Goal: Task Accomplishment & Management: Use online tool/utility

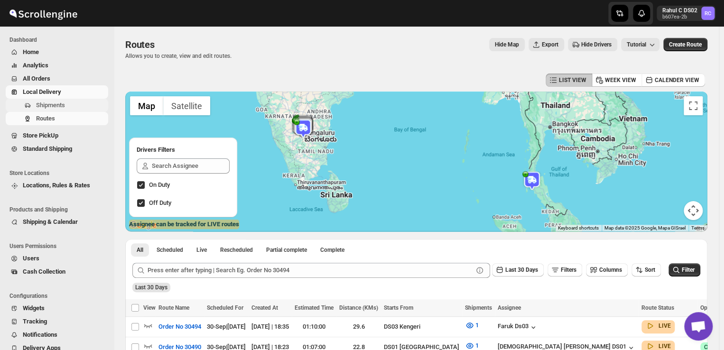
click at [53, 108] on span "Shipments" at bounding box center [50, 105] width 29 height 7
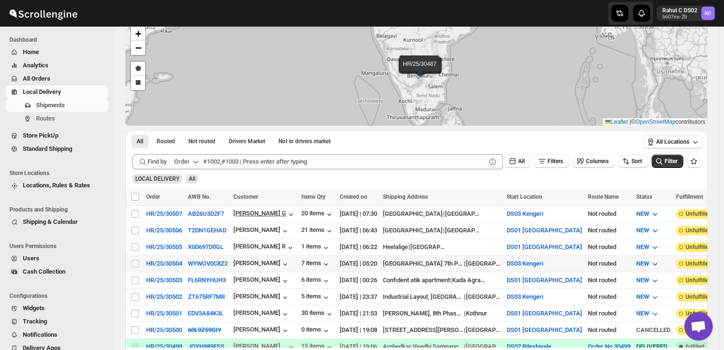
scroll to position [49, 0]
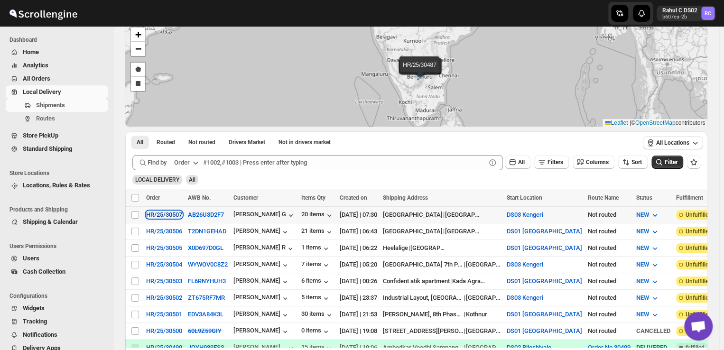
click at [172, 212] on div "HR/25/30507" at bounding box center [164, 214] width 36 height 7
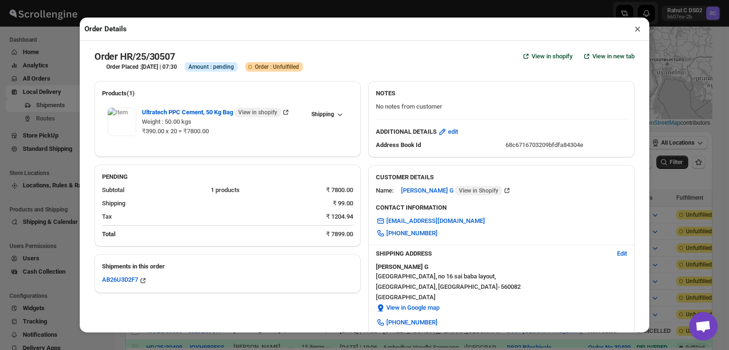
click at [636, 32] on button "×" at bounding box center [638, 28] width 14 height 13
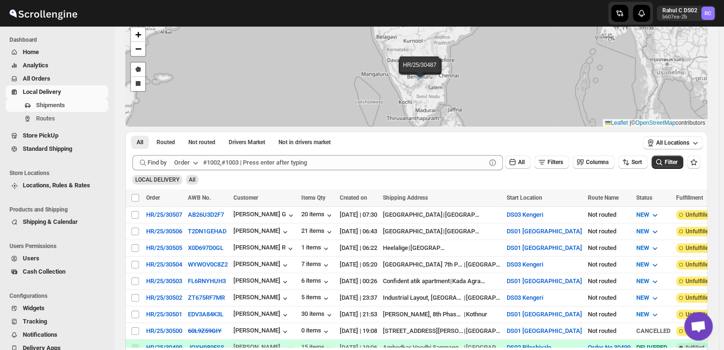
click at [192, 179] on span "All" at bounding box center [192, 180] width 7 height 7
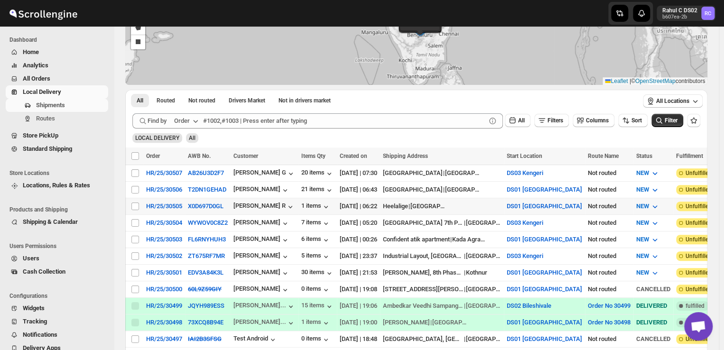
scroll to position [95, 0]
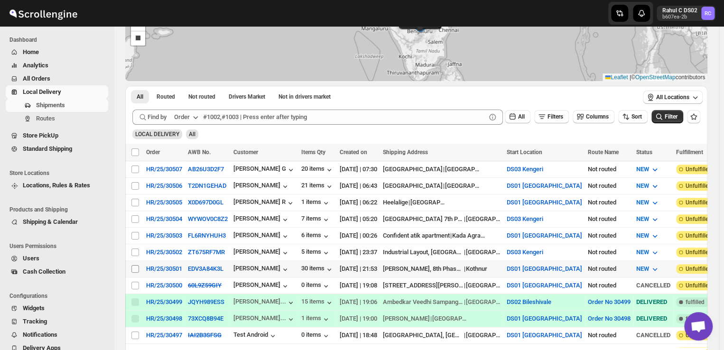
click at [136, 265] on input "Select shipment" at bounding box center [135, 269] width 8 height 8
checkbox input "true"
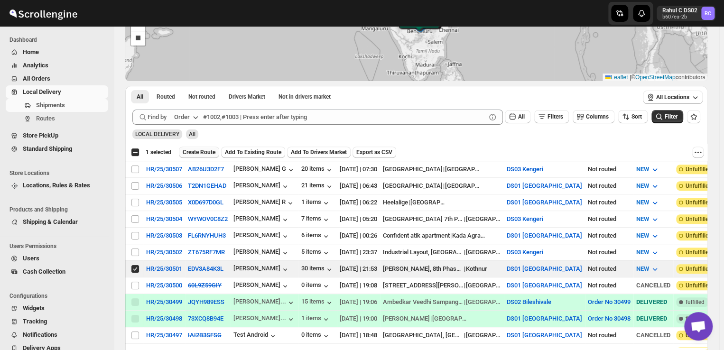
click at [208, 149] on span "Create Route" at bounding box center [199, 153] width 33 height 8
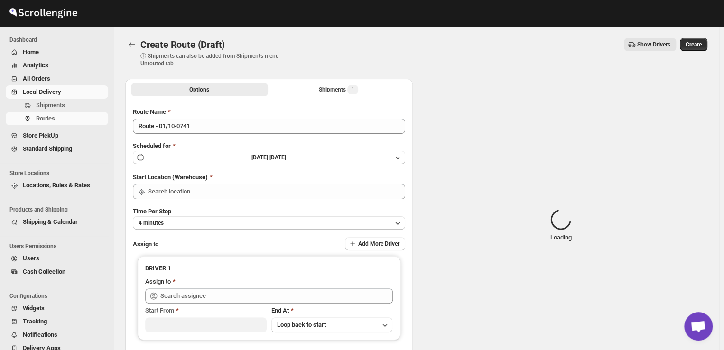
type input "DS01 [GEOGRAPHIC_DATA]"
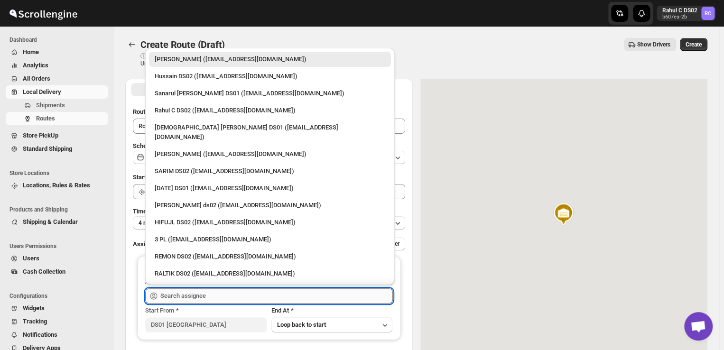
click at [254, 290] on input "text" at bounding box center [276, 296] width 233 height 15
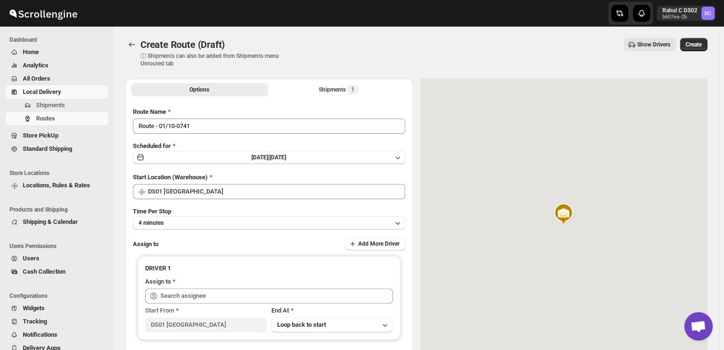
click at [405, 177] on div "Start Location (Warehouse)" at bounding box center [269, 177] width 272 height 9
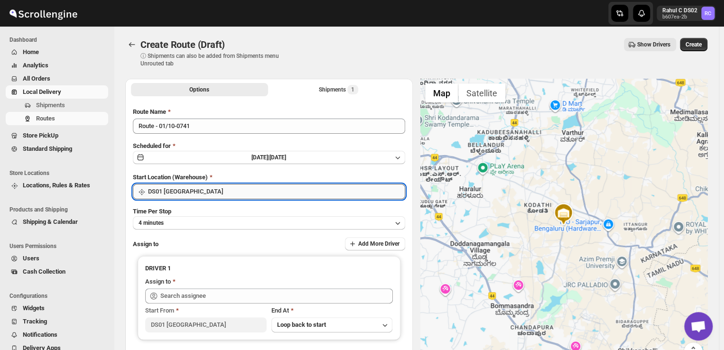
click at [226, 197] on input "DS01 [GEOGRAPHIC_DATA]" at bounding box center [276, 191] width 257 height 15
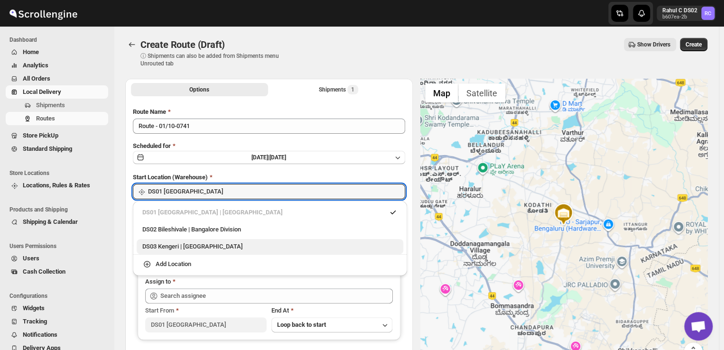
click at [191, 249] on div "DS03 Kengeri | Bengaluru" at bounding box center [269, 246] width 255 height 9
type input "DS03 Kengeri"
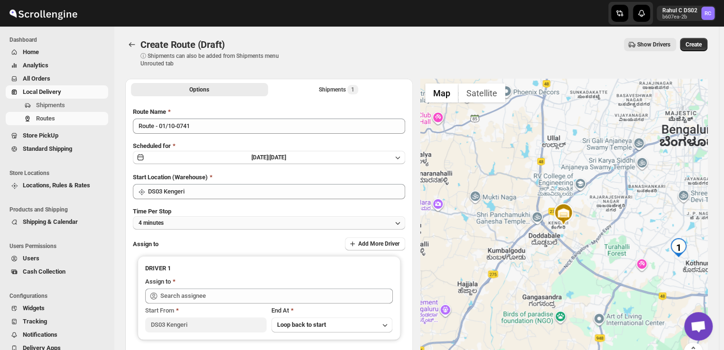
click at [353, 219] on button "4 minutes" at bounding box center [269, 222] width 272 height 13
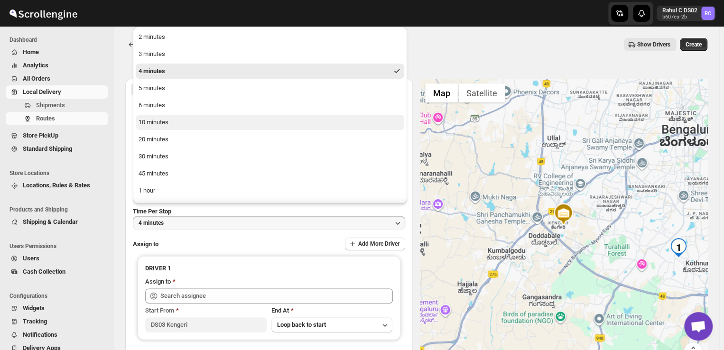
click at [147, 124] on div "10 minutes" at bounding box center [154, 122] width 30 height 9
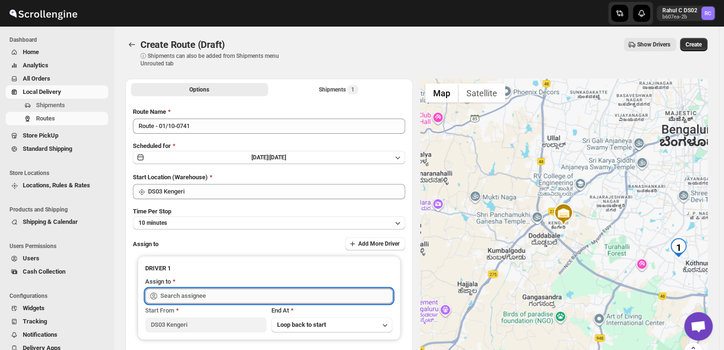
click at [232, 294] on input "text" at bounding box center [276, 296] width 233 height 15
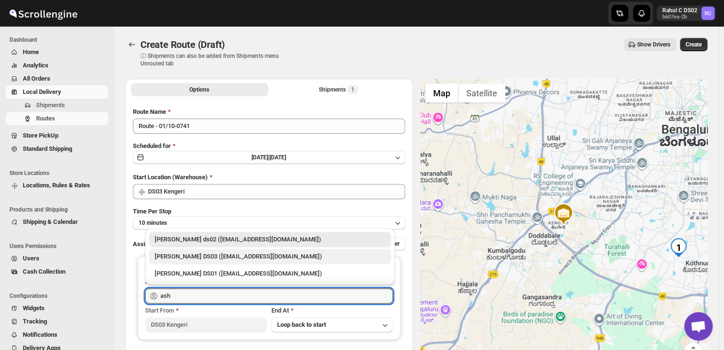
click at [194, 255] on div "[PERSON_NAME] DS03 ([EMAIL_ADDRESS][DOMAIN_NAME])" at bounding box center [270, 256] width 231 height 9
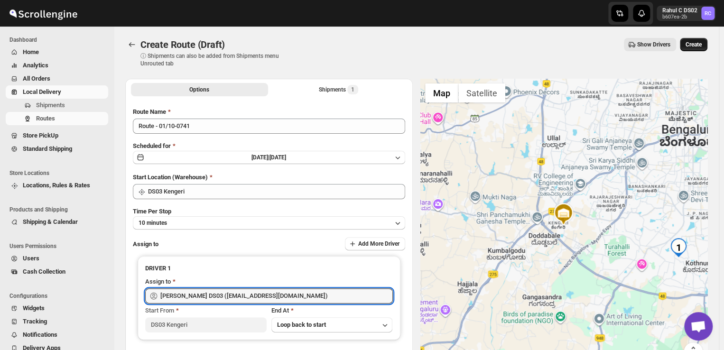
type input "[PERSON_NAME] DS03 ([EMAIL_ADDRESS][DOMAIN_NAME])"
click at [700, 43] on span "Create" at bounding box center [694, 45] width 16 height 8
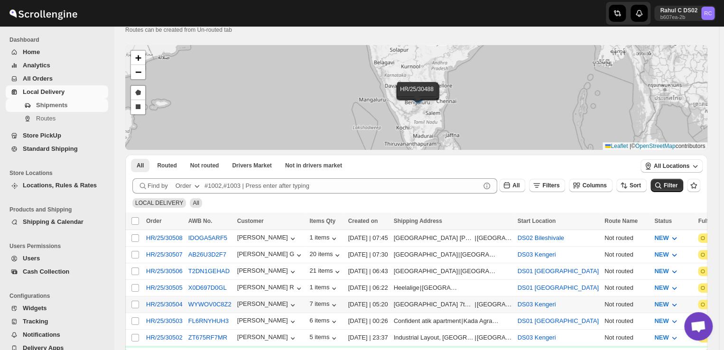
scroll to position [27, 0]
click at [156, 284] on div "HR/25/30505" at bounding box center [164, 287] width 37 height 7
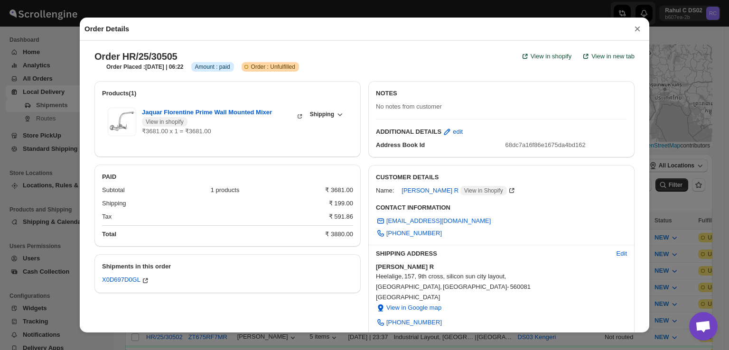
click at [638, 28] on button "×" at bounding box center [637, 28] width 14 height 13
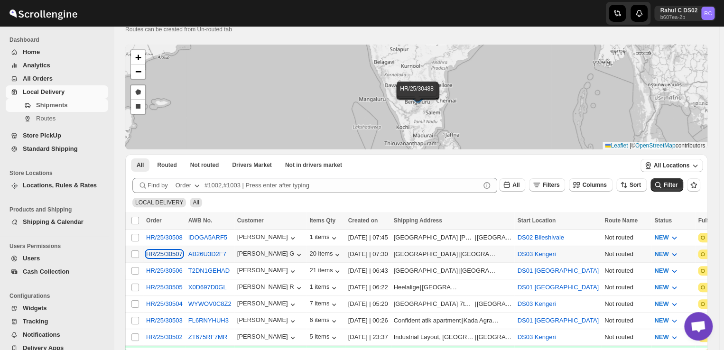
click at [170, 255] on div "HR/25/30507" at bounding box center [164, 254] width 37 height 7
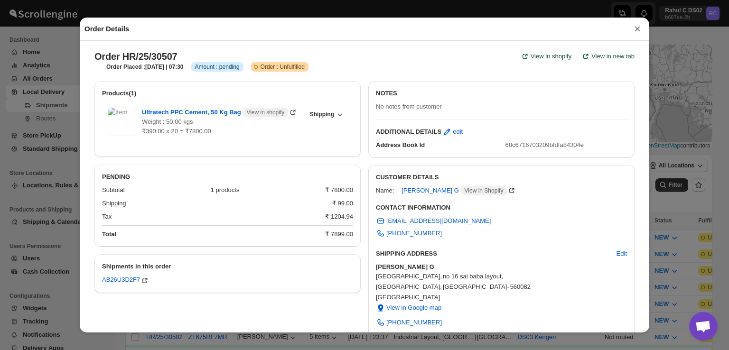
click at [639, 30] on button "×" at bounding box center [637, 28] width 14 height 13
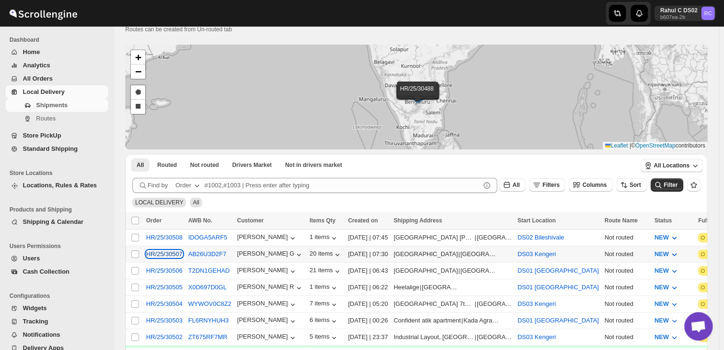
click at [156, 252] on div "HR/25/30507" at bounding box center [164, 254] width 37 height 7
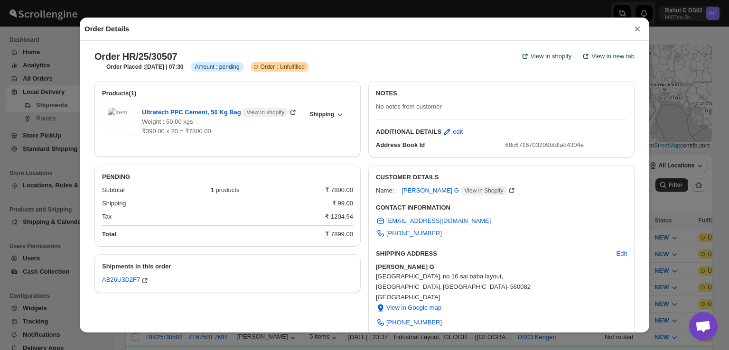
click at [639, 29] on button "×" at bounding box center [637, 28] width 14 height 13
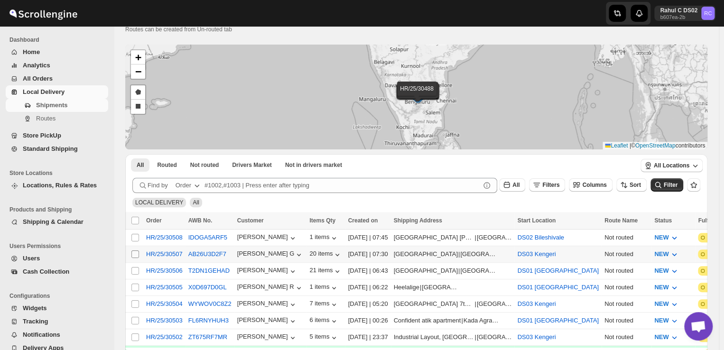
click at [134, 254] on input "Select shipment" at bounding box center [135, 255] width 8 height 8
checkbox input "true"
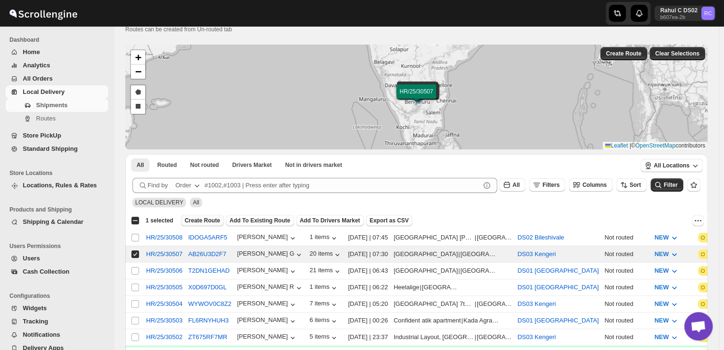
click at [201, 222] on span "Create Route" at bounding box center [203, 221] width 36 height 8
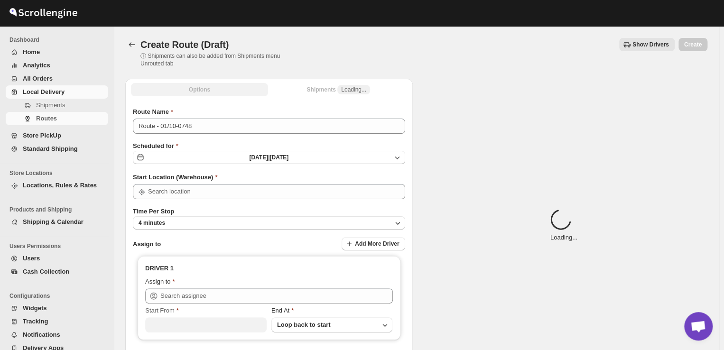
type input "DS03 Kengeri"
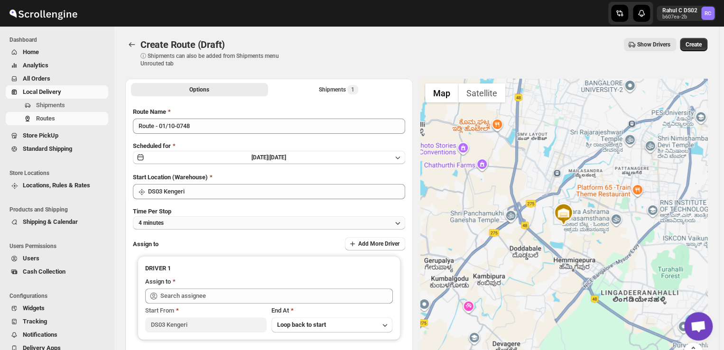
click at [284, 227] on button "4 minutes" at bounding box center [269, 222] width 272 height 13
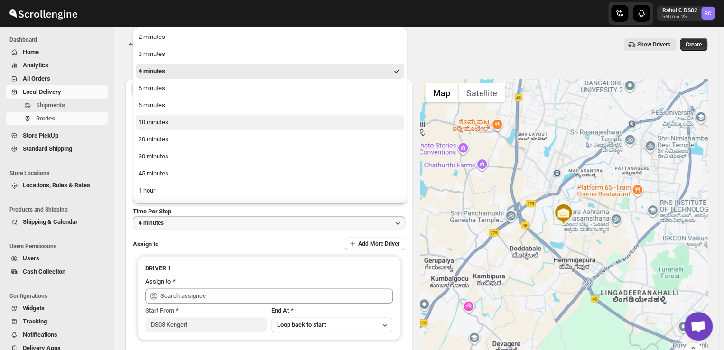
click at [162, 127] on button "10 minutes" at bounding box center [270, 122] width 269 height 15
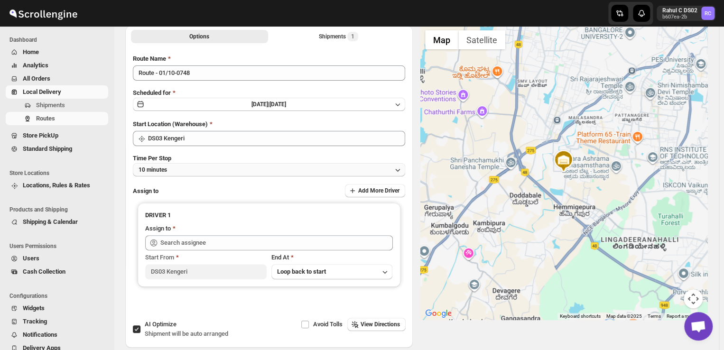
scroll to position [55, 0]
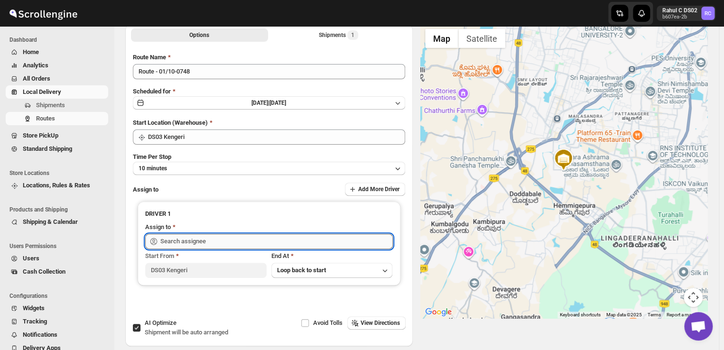
click at [224, 238] on input "text" at bounding box center [276, 241] width 233 height 15
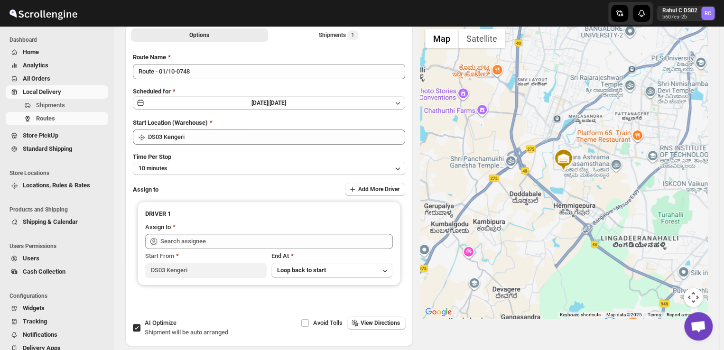
click at [122, 216] on div "Options Shipments 1 More views Options Shipments 1 More views Route Name Route …" at bounding box center [413, 182] width 590 height 330
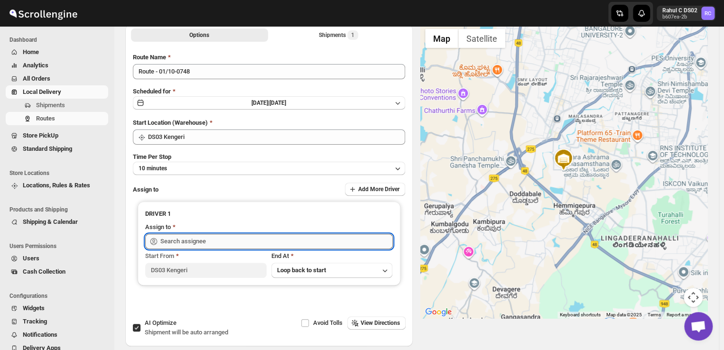
click at [196, 242] on input "text" at bounding box center [276, 241] width 233 height 15
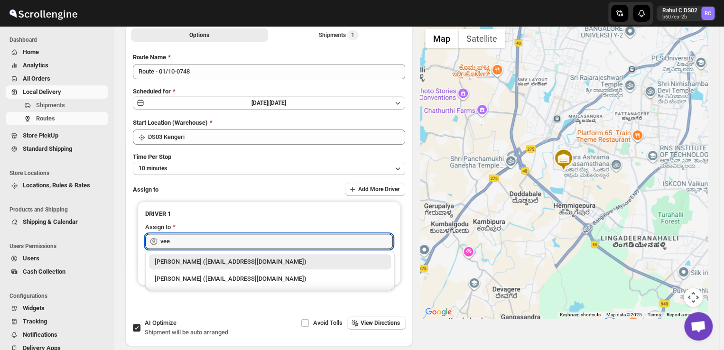
click at [198, 264] on div "[PERSON_NAME] ([EMAIL_ADDRESS][DOMAIN_NAME])" at bounding box center [270, 261] width 231 height 9
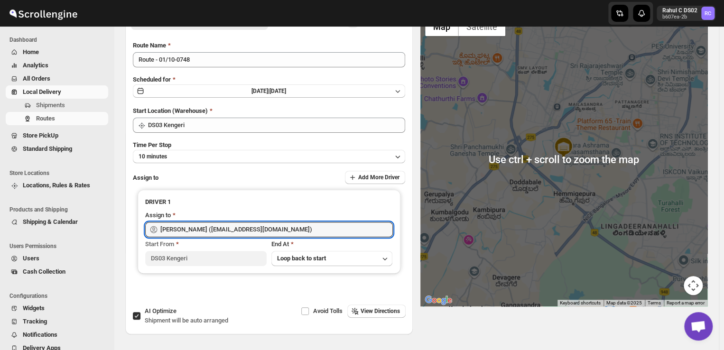
scroll to position [0, 0]
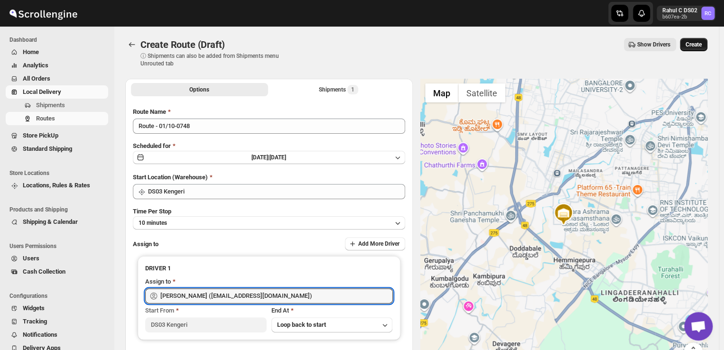
type input "[PERSON_NAME] ([EMAIL_ADDRESS][DOMAIN_NAME])"
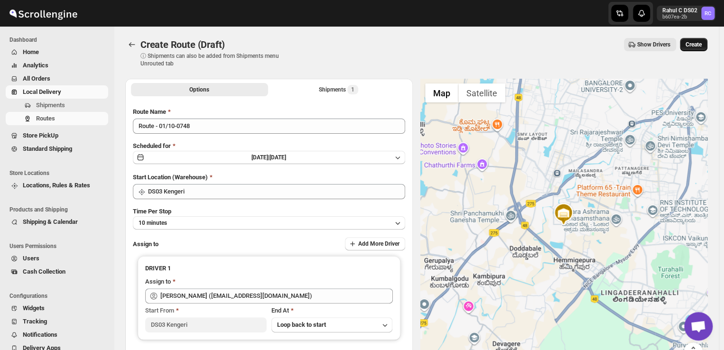
click at [701, 45] on span "Create" at bounding box center [694, 45] width 16 height 8
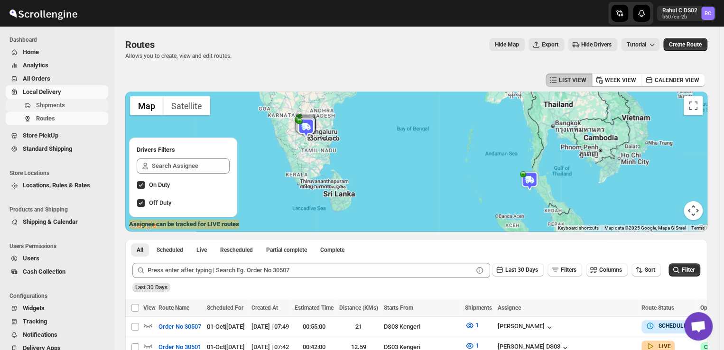
click at [67, 105] on span "Shipments" at bounding box center [71, 105] width 70 height 9
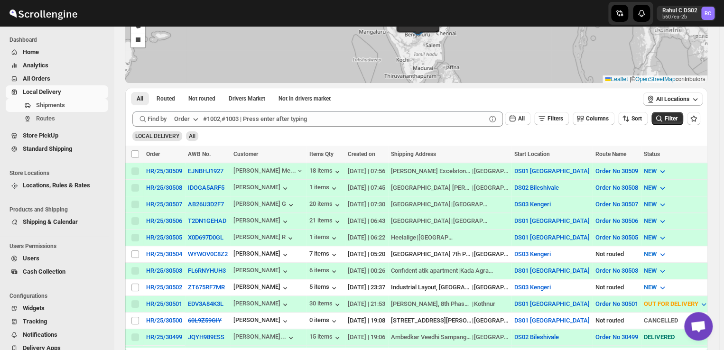
scroll to position [93, 0]
click at [136, 251] on input "Select shipment" at bounding box center [135, 255] width 8 height 8
checkbox input "true"
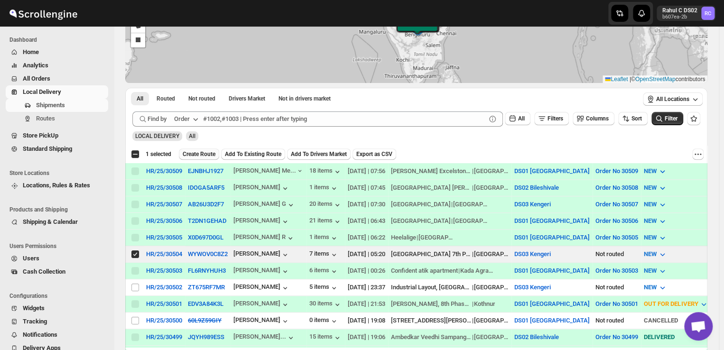
click at [195, 154] on span "Create Route" at bounding box center [199, 154] width 33 height 8
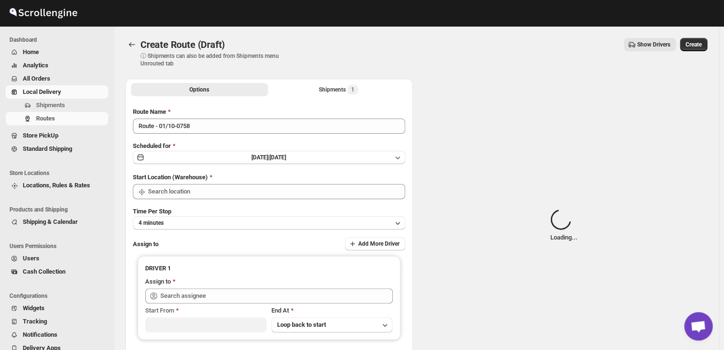
type input "DS03 Kengeri"
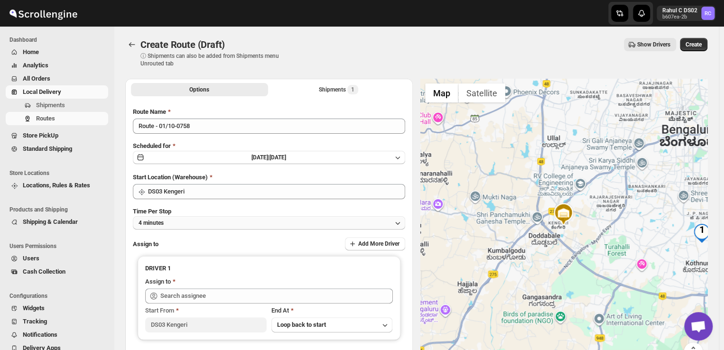
click at [182, 224] on button "4 minutes" at bounding box center [269, 222] width 272 height 13
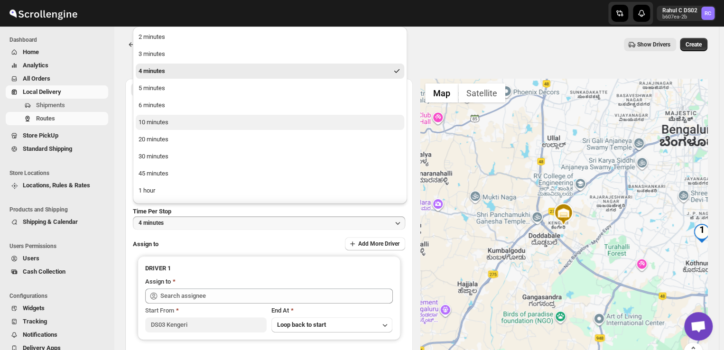
click at [174, 123] on button "10 minutes" at bounding box center [270, 122] width 269 height 15
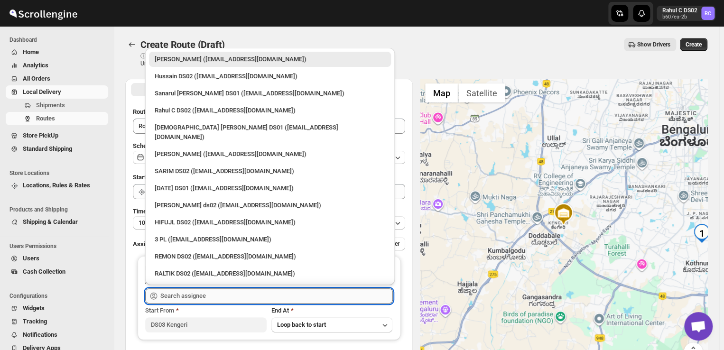
click at [211, 297] on input "text" at bounding box center [276, 296] width 233 height 15
type input "a"
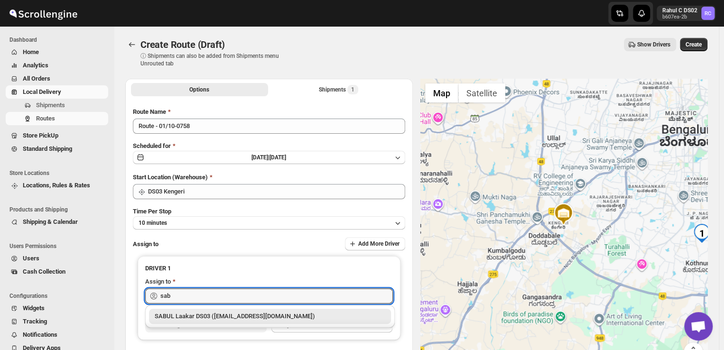
click at [207, 318] on div "SABUL Laakar DS03 ([EMAIL_ADDRESS][DOMAIN_NAME])" at bounding box center [270, 316] width 231 height 9
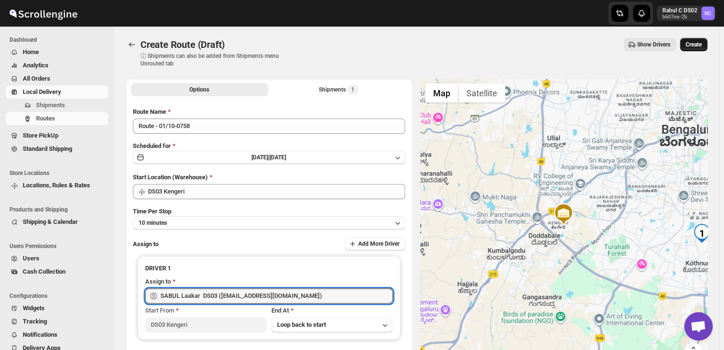
type input "SABUL Laakar DS03 ([EMAIL_ADDRESS][DOMAIN_NAME])"
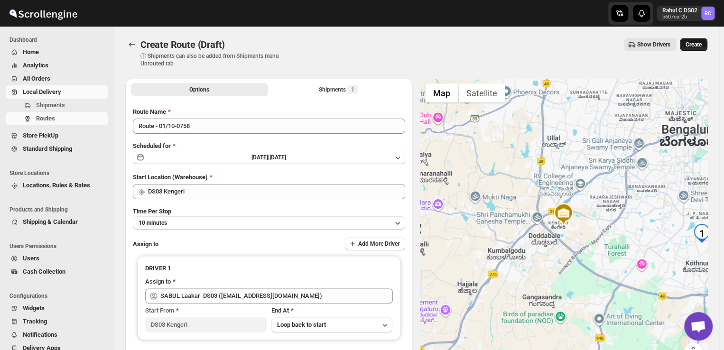
click at [702, 45] on span "Create" at bounding box center [694, 45] width 16 height 8
